Goal: Communication & Community: Ask a question

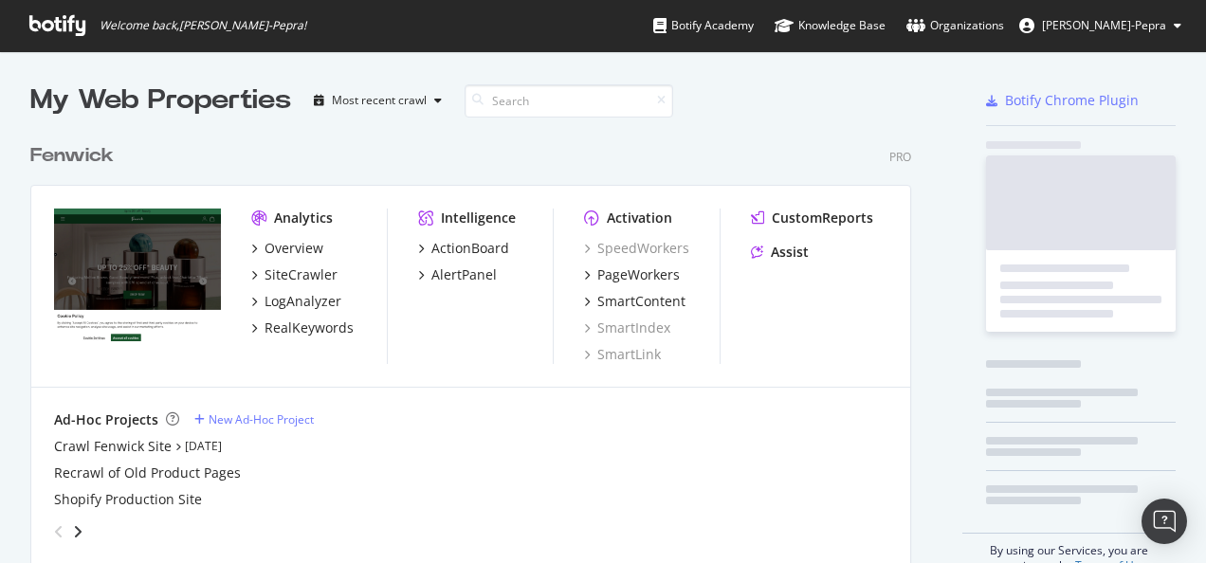
scroll to position [430, 881]
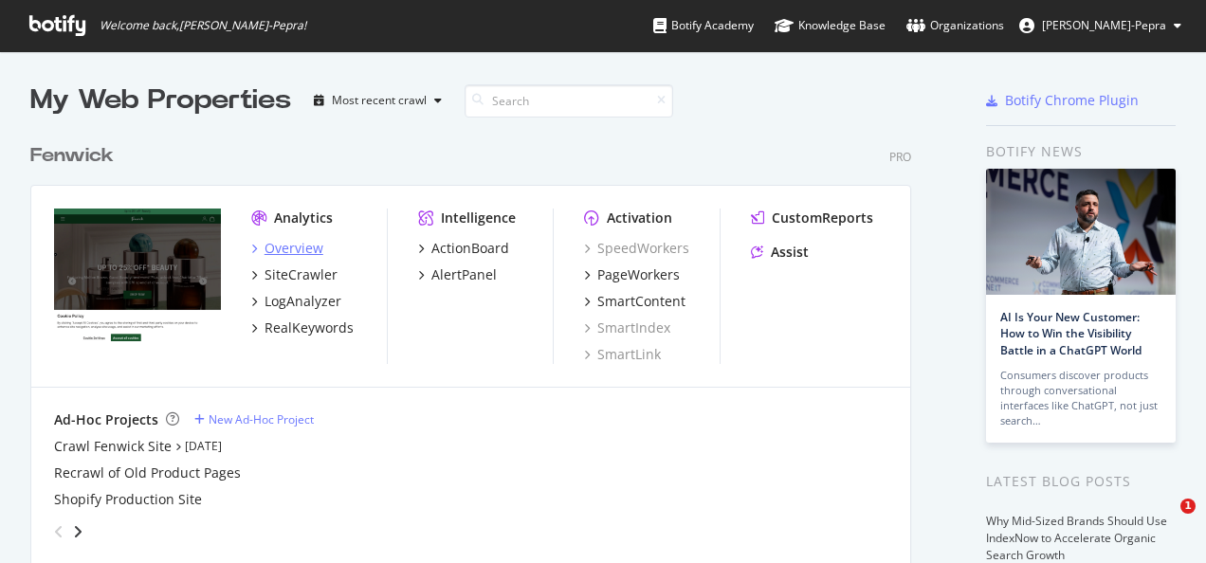
click at [292, 252] on div "Overview" at bounding box center [293, 248] width 59 height 19
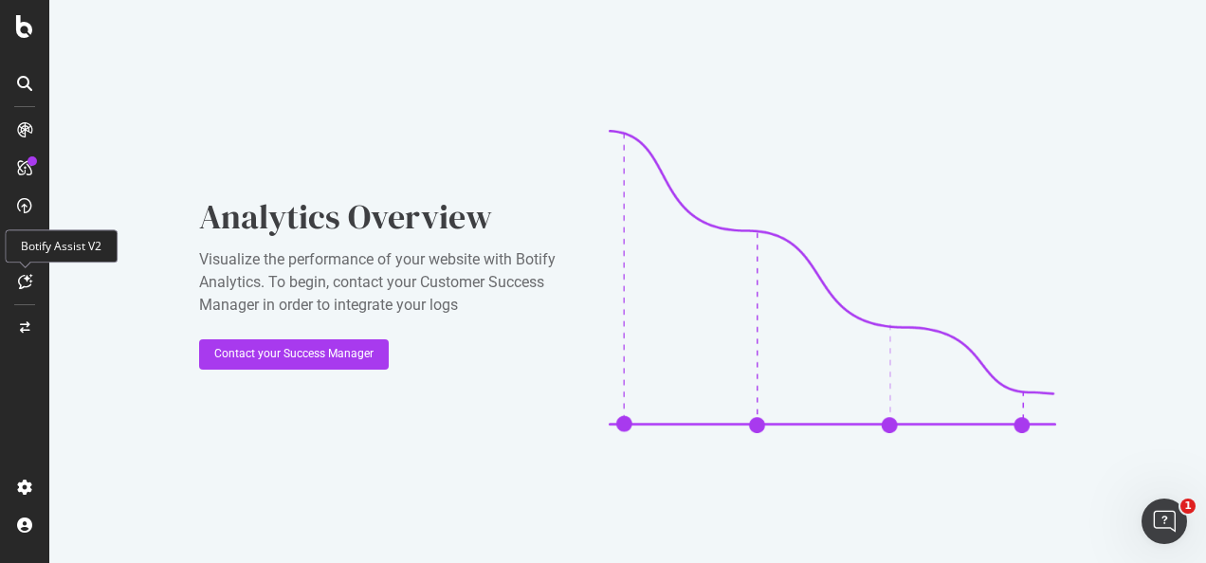
click at [27, 282] on icon at bounding box center [25, 281] width 14 height 15
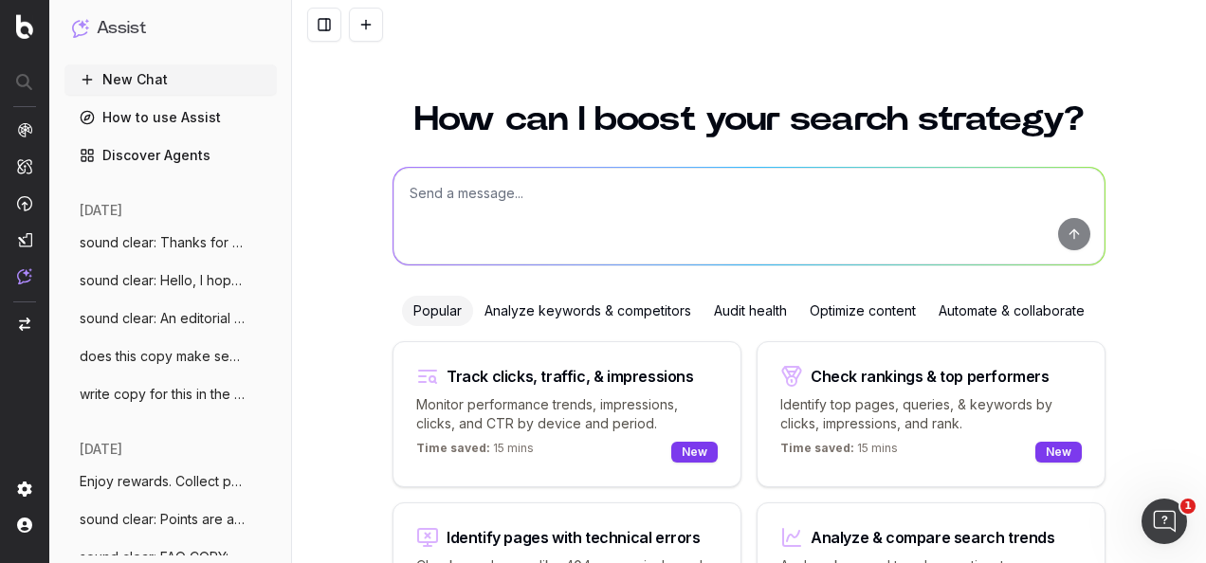
scroll to position [155, 0]
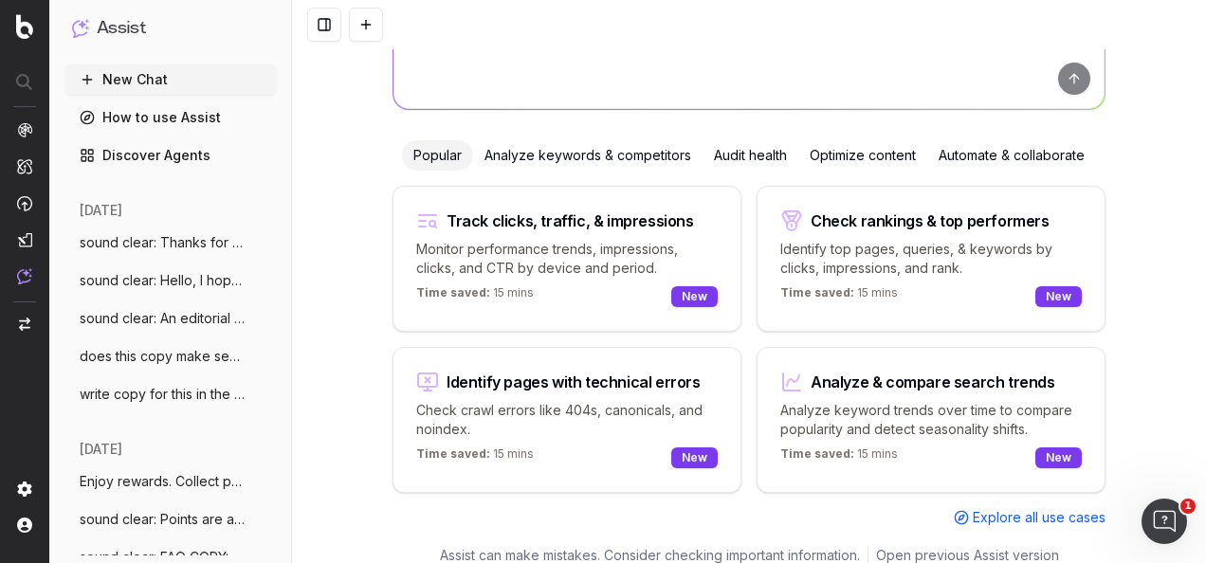
click at [864, 154] on div "Optimize content" at bounding box center [862, 155] width 129 height 30
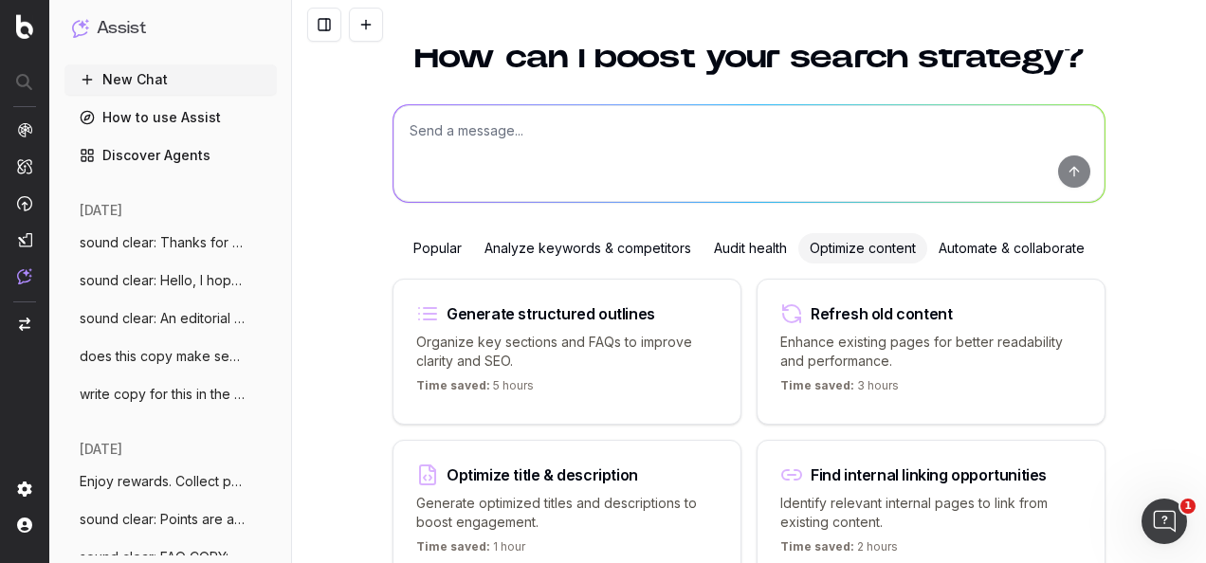
scroll to position [0, 0]
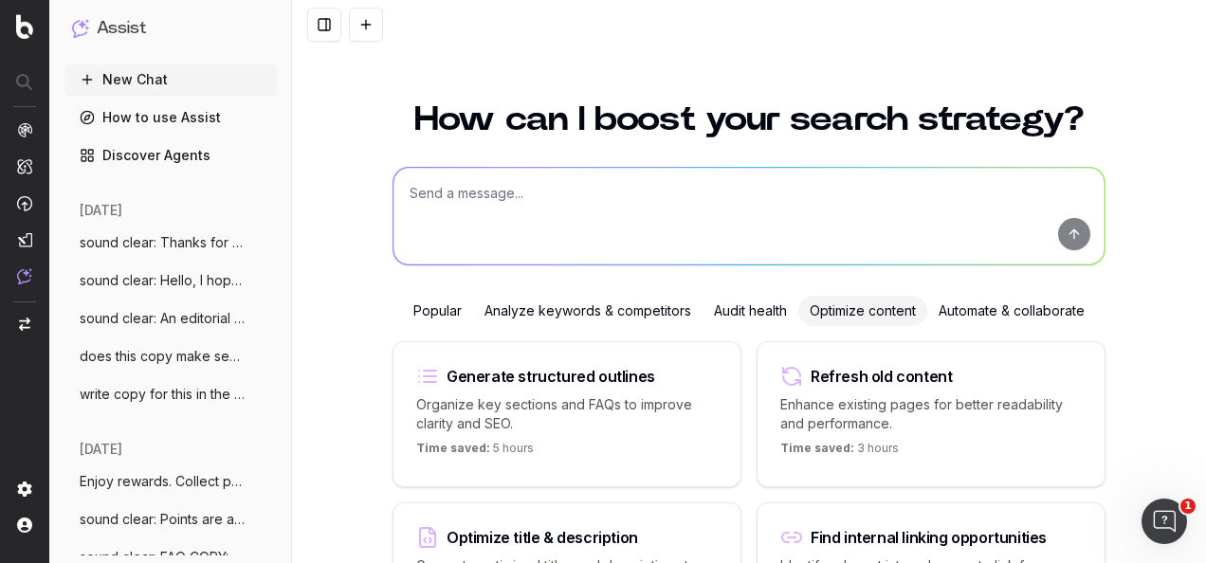
click at [736, 209] on textarea at bounding box center [748, 216] width 711 height 97
paste textarea "Hey [PERSON_NAME], I believe they're still reviewing copy and looking at the me…"
type textarea "sound clear, kind & professional: Hey [PERSON_NAME], I believe they're still re…"
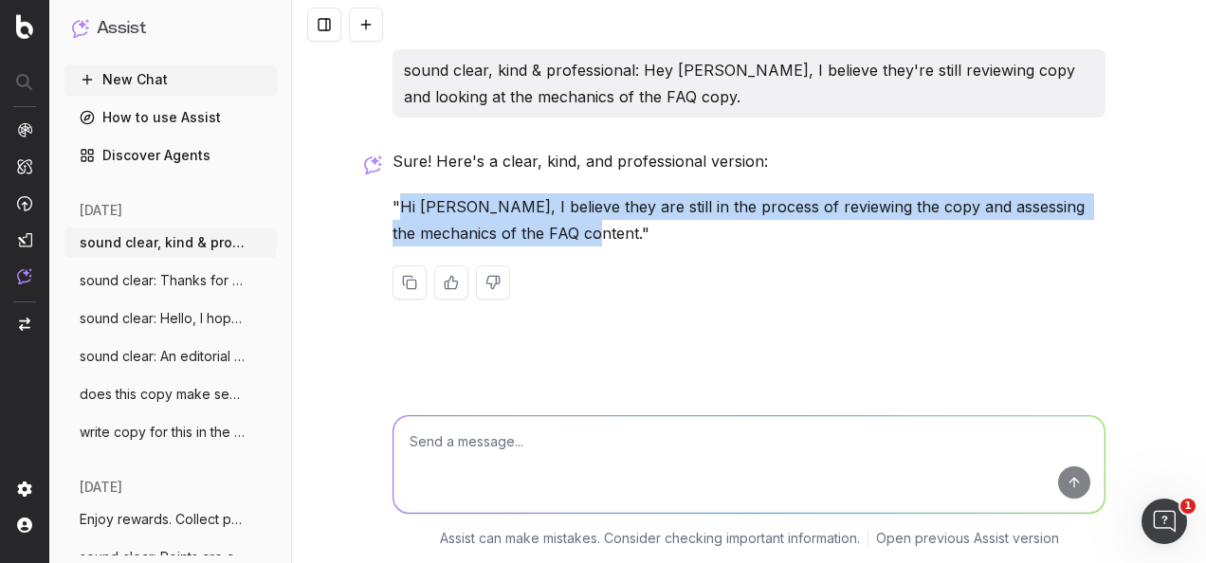
drag, startPoint x: 610, startPoint y: 231, endPoint x: 402, endPoint y: 208, distance: 209.9
click at [402, 208] on p ""Hi [PERSON_NAME], I believe they are still in the process of reviewing the cop…" at bounding box center [748, 219] width 713 height 53
copy p "Hi [PERSON_NAME], I believe they are still in the process of reviewing the copy…"
